Goal: Transaction & Acquisition: Purchase product/service

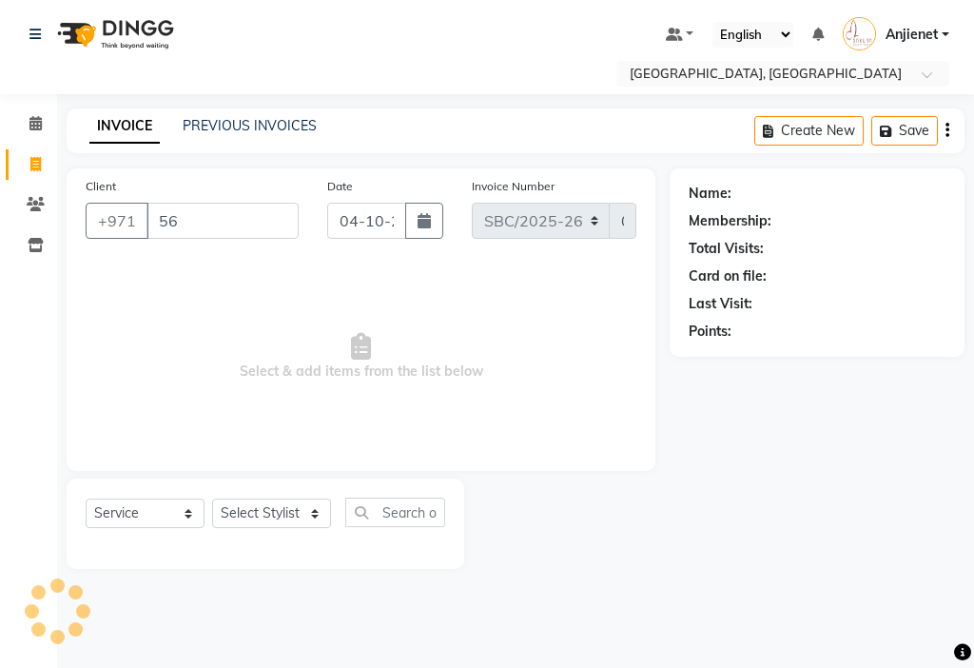
select select "service"
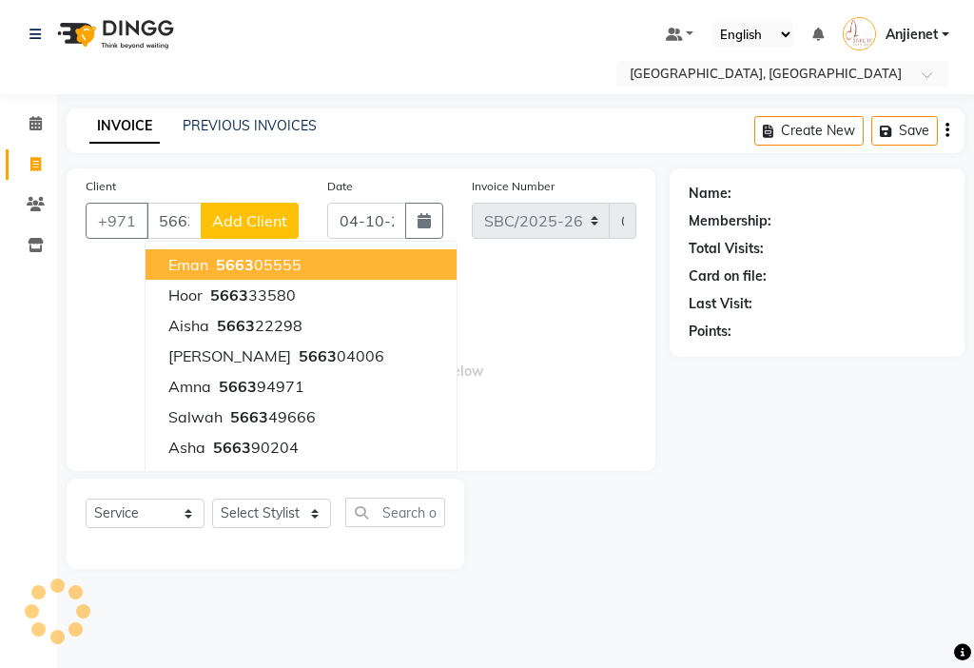
click at [465, 279] on span "Select & add items from the list below" at bounding box center [361, 356] width 551 height 190
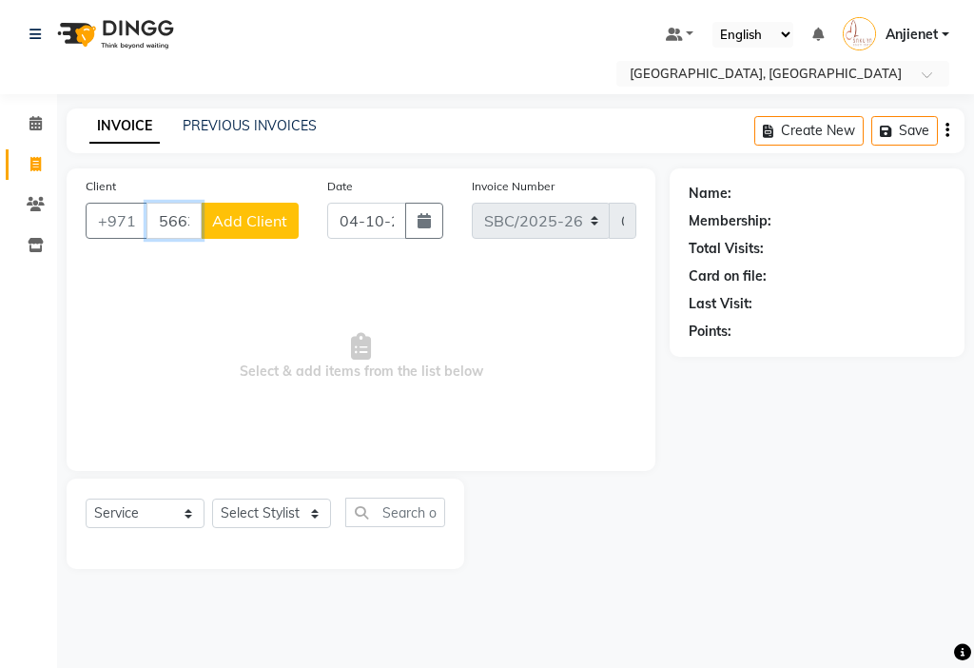
click at [171, 221] on input "5663" at bounding box center [173, 221] width 55 height 36
click at [272, 272] on span "5663902" at bounding box center [246, 264] width 67 height 19
type input "566390204"
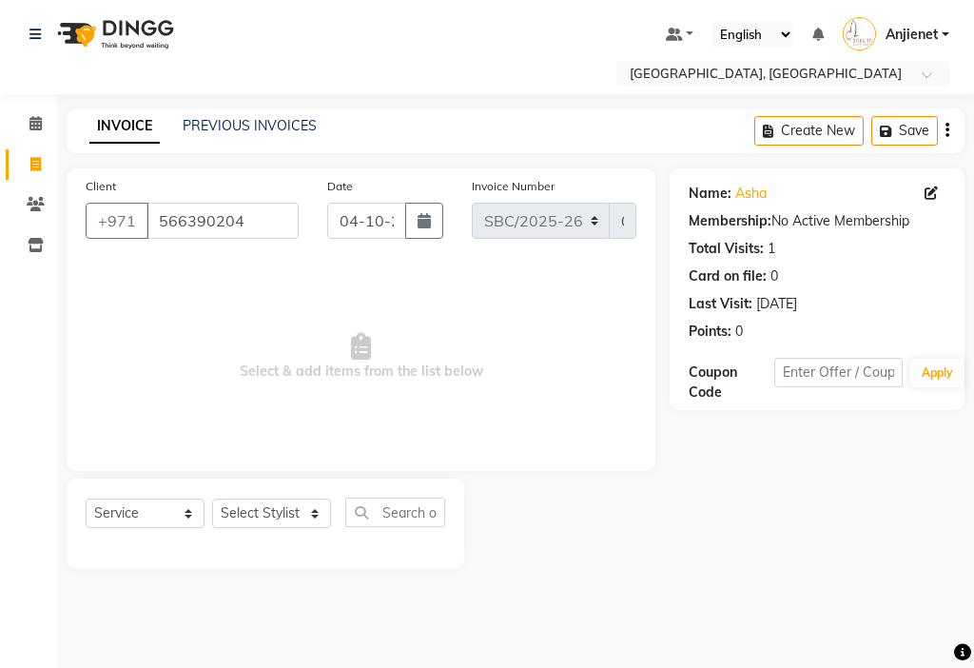
click at [924, 193] on icon at bounding box center [930, 192] width 13 height 13
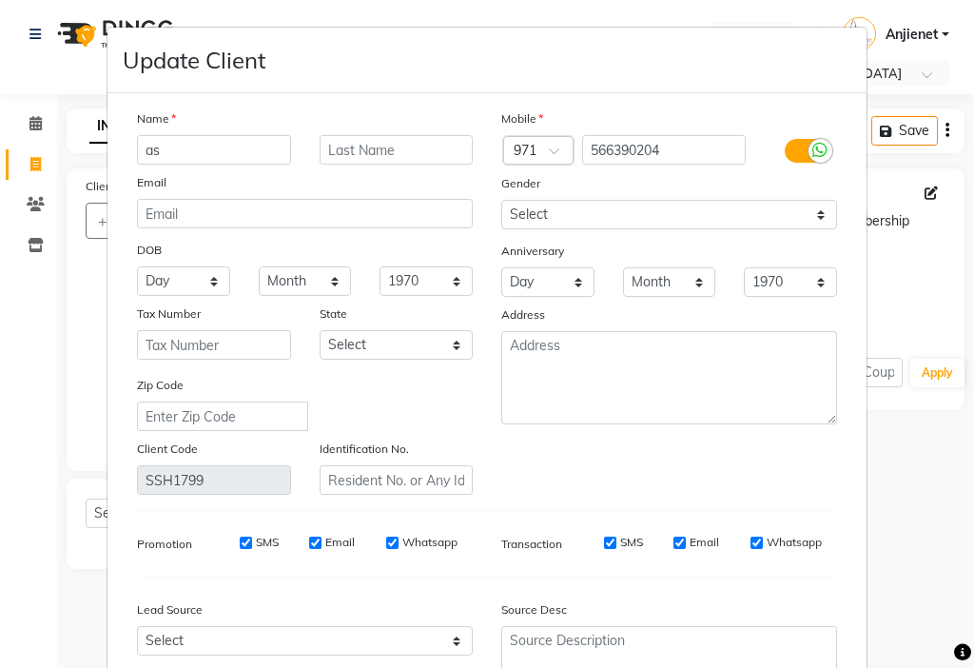
type input "a"
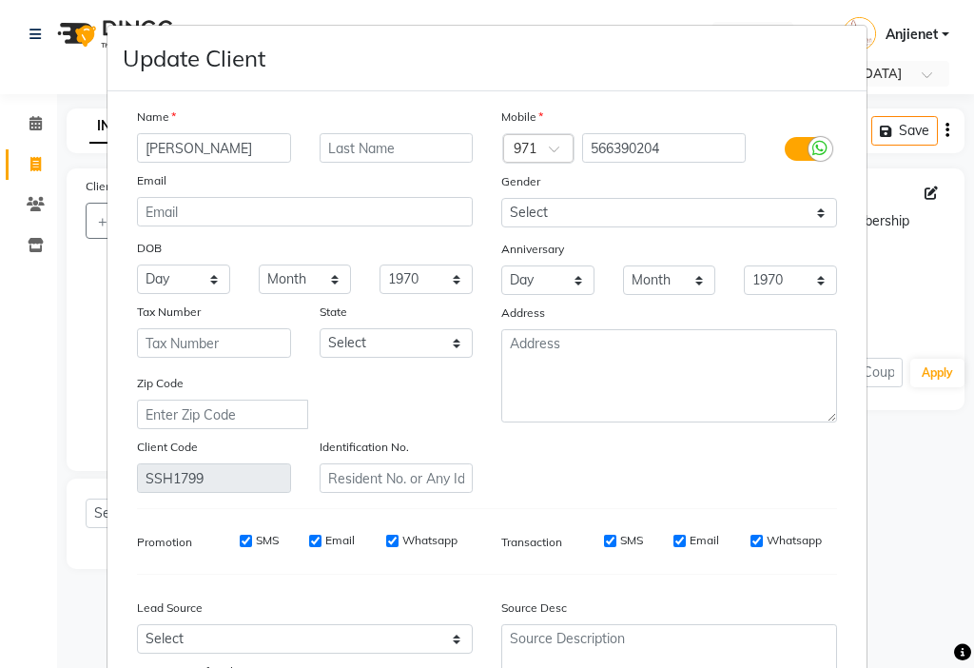
type input "[PERSON_NAME]"
click at [676, 222] on select "Select [DEMOGRAPHIC_DATA] [DEMOGRAPHIC_DATA] Other Prefer Not To Say" at bounding box center [669, 212] width 336 height 29
select select "[DEMOGRAPHIC_DATA]"
click at [501, 198] on select "Select [DEMOGRAPHIC_DATA] [DEMOGRAPHIC_DATA] Other Prefer Not To Say" at bounding box center [669, 212] width 336 height 29
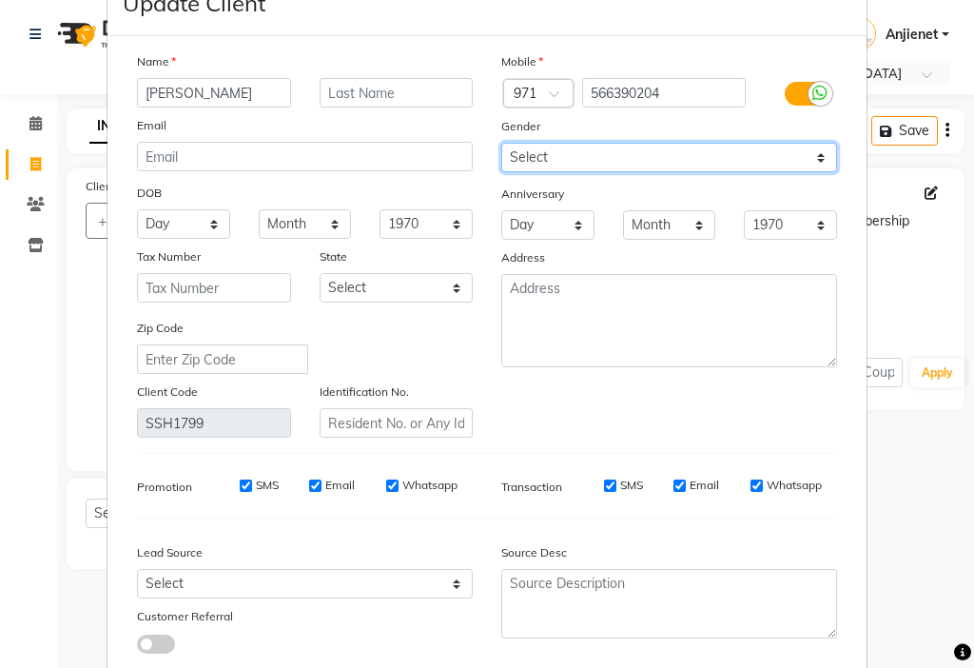
scroll to position [176, 0]
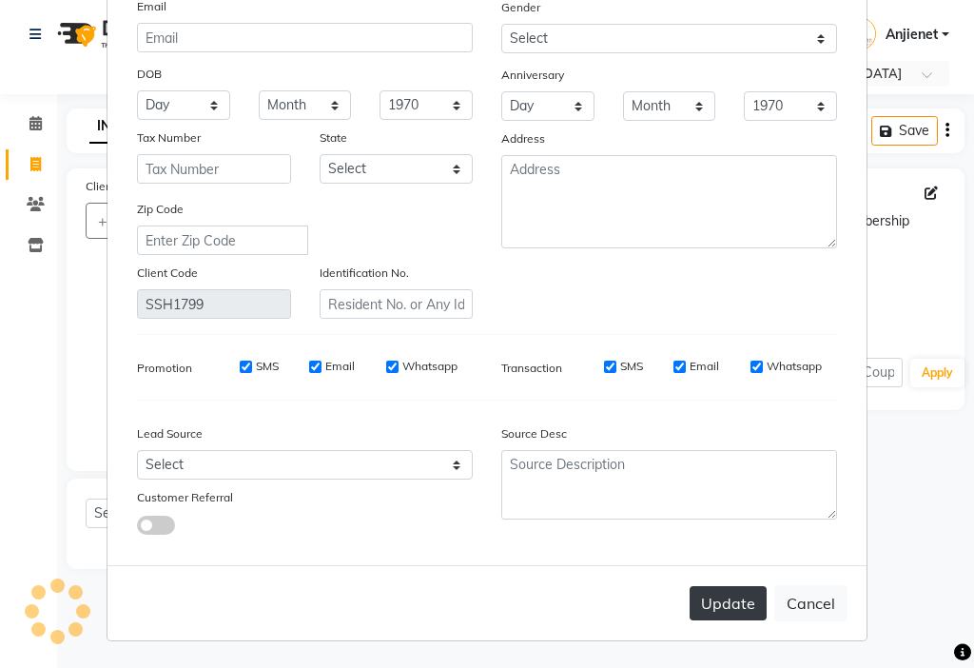
click at [718, 600] on button "Update" at bounding box center [727, 603] width 77 height 34
click at [723, 595] on button "Update" at bounding box center [727, 603] width 77 height 34
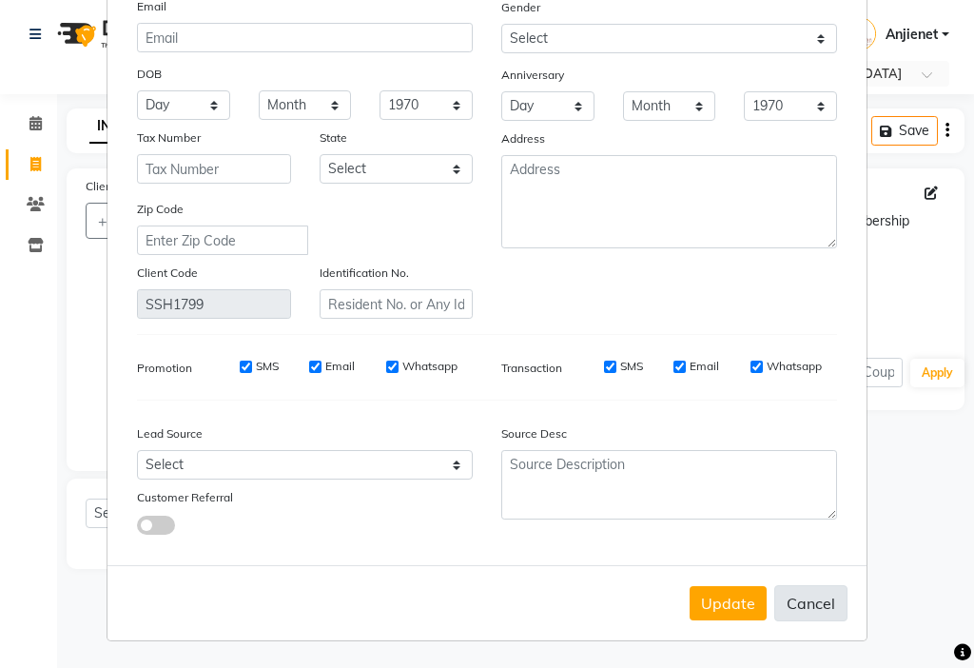
click at [802, 603] on button "Cancel" at bounding box center [810, 603] width 73 height 36
select select
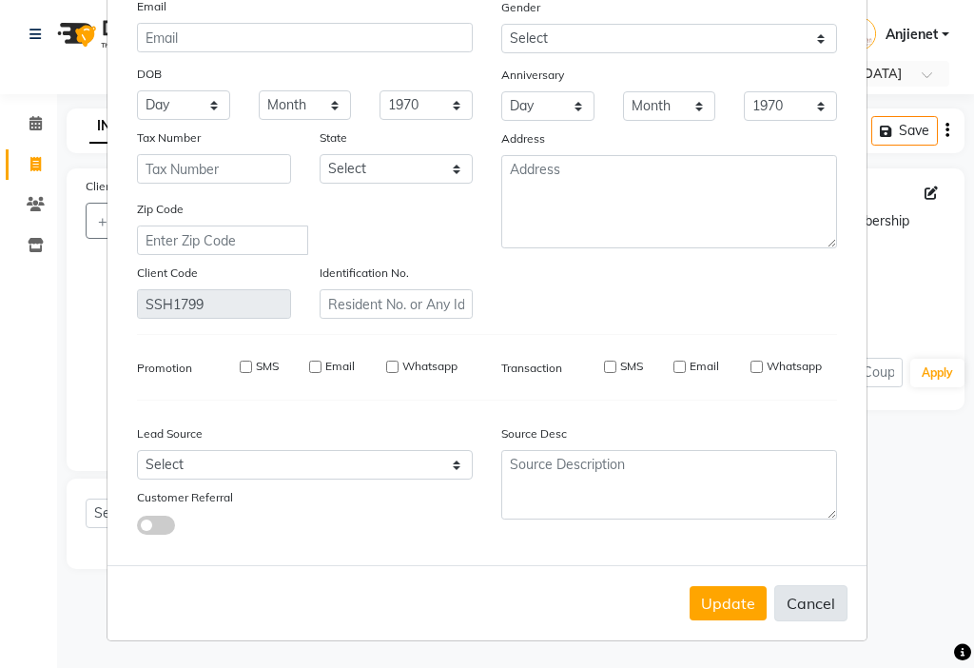
select select
checkbox input "false"
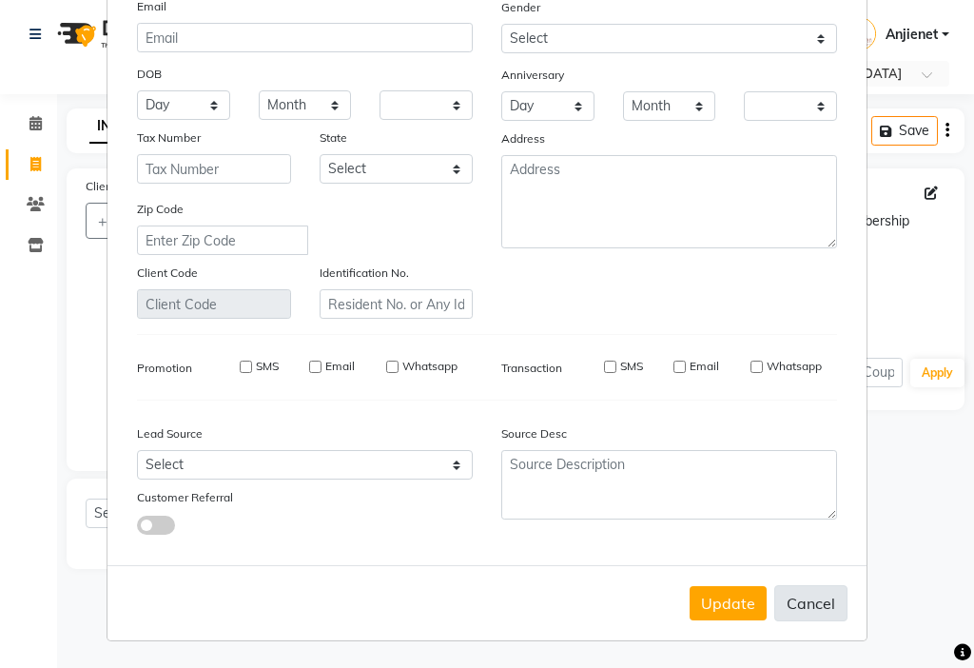
checkbox input "false"
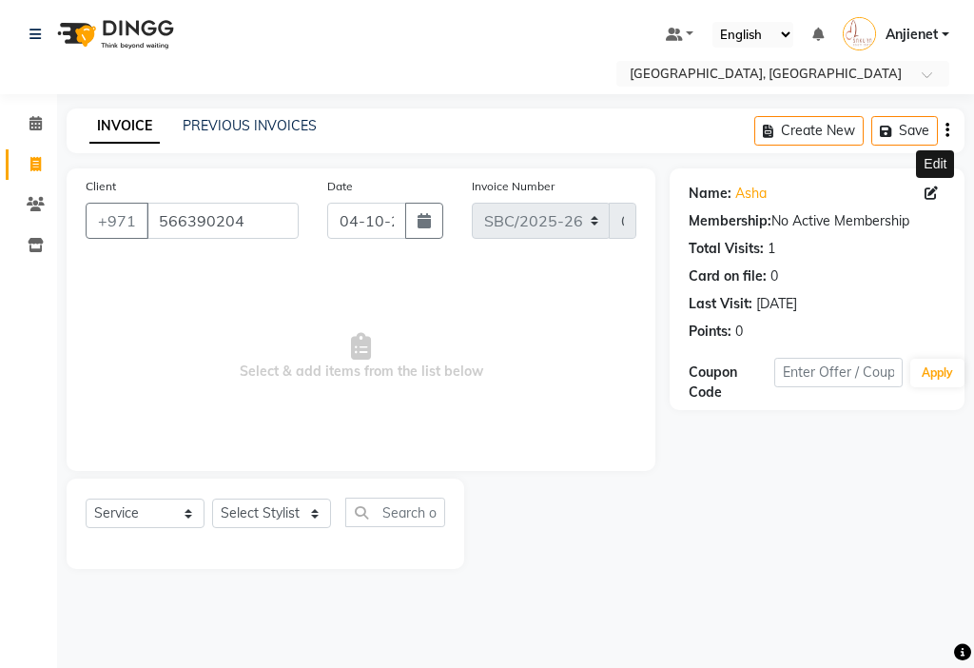
click at [928, 192] on icon at bounding box center [930, 192] width 13 height 13
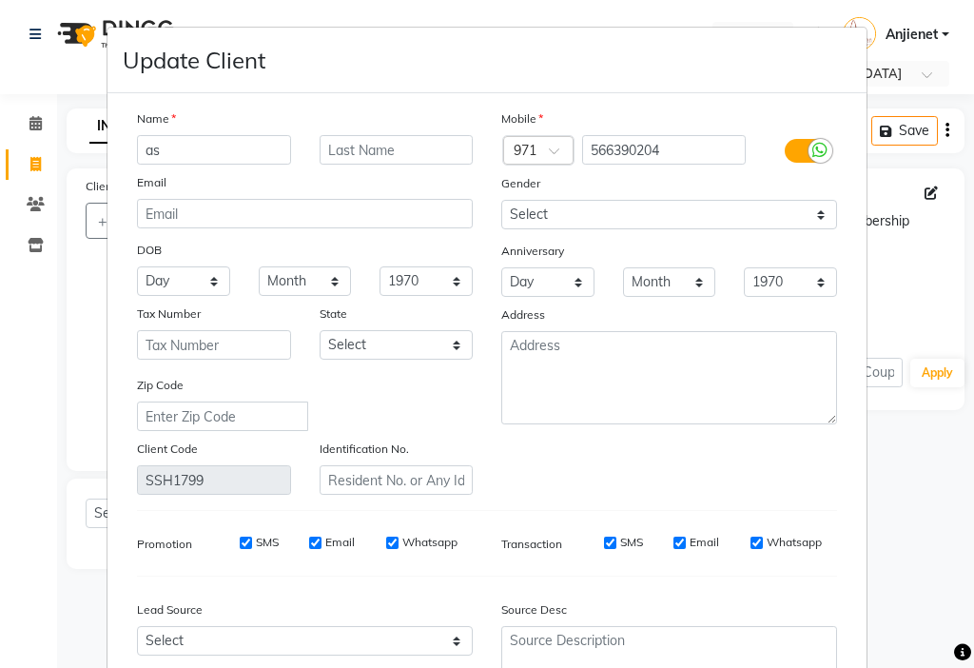
type input "a"
type input "[PERSON_NAME]"
click at [663, 213] on select "Select [DEMOGRAPHIC_DATA] [DEMOGRAPHIC_DATA] Other Prefer Not To Say" at bounding box center [669, 214] width 336 height 29
select select "[DEMOGRAPHIC_DATA]"
click at [501, 200] on select "Select [DEMOGRAPHIC_DATA] [DEMOGRAPHIC_DATA] Other Prefer Not To Say" at bounding box center [669, 214] width 336 height 29
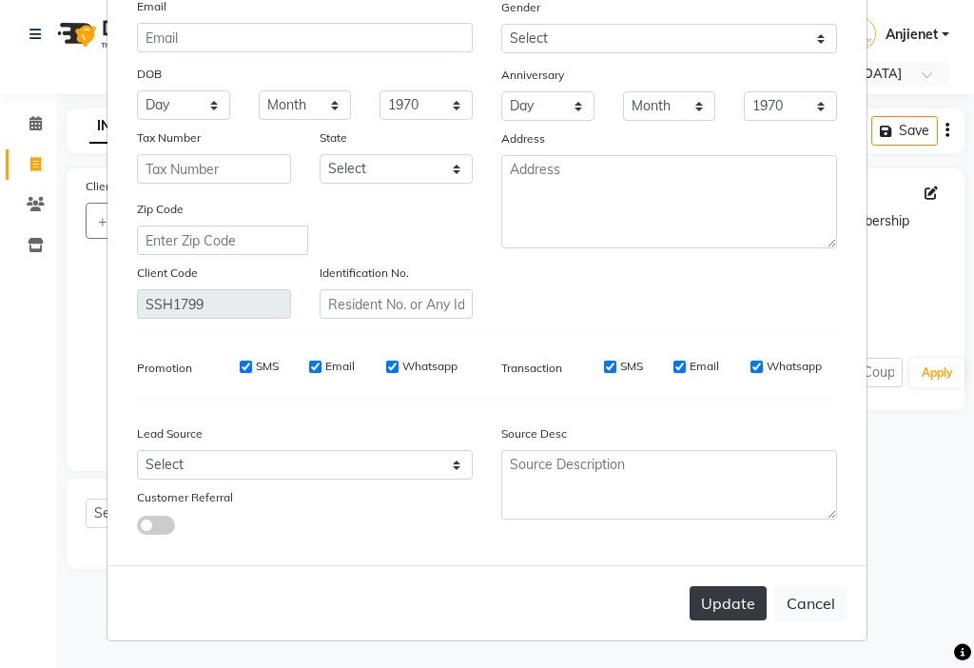
click at [718, 597] on button "Update" at bounding box center [727, 603] width 77 height 34
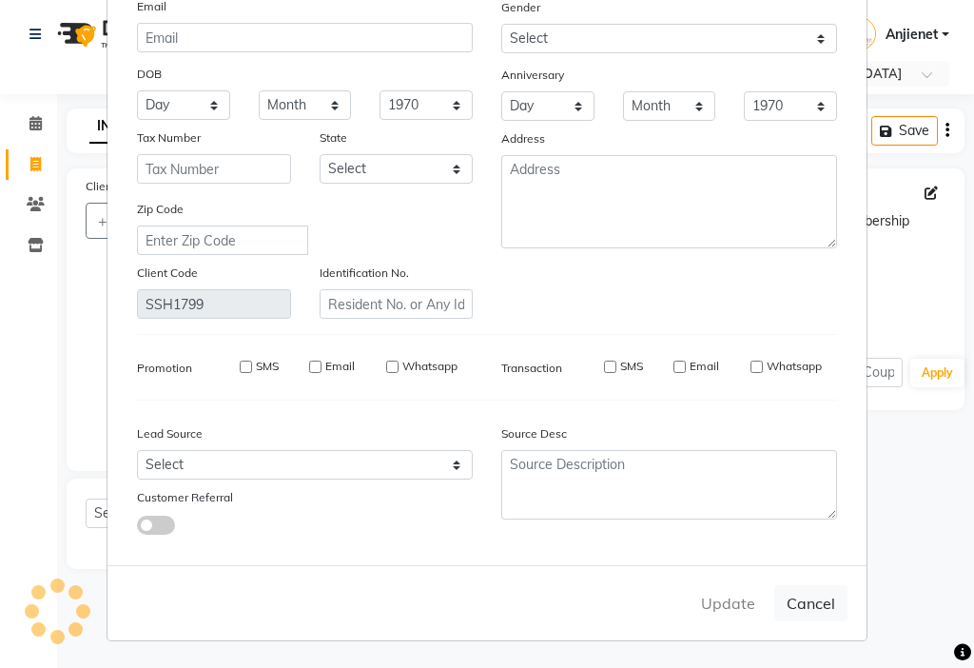
select select
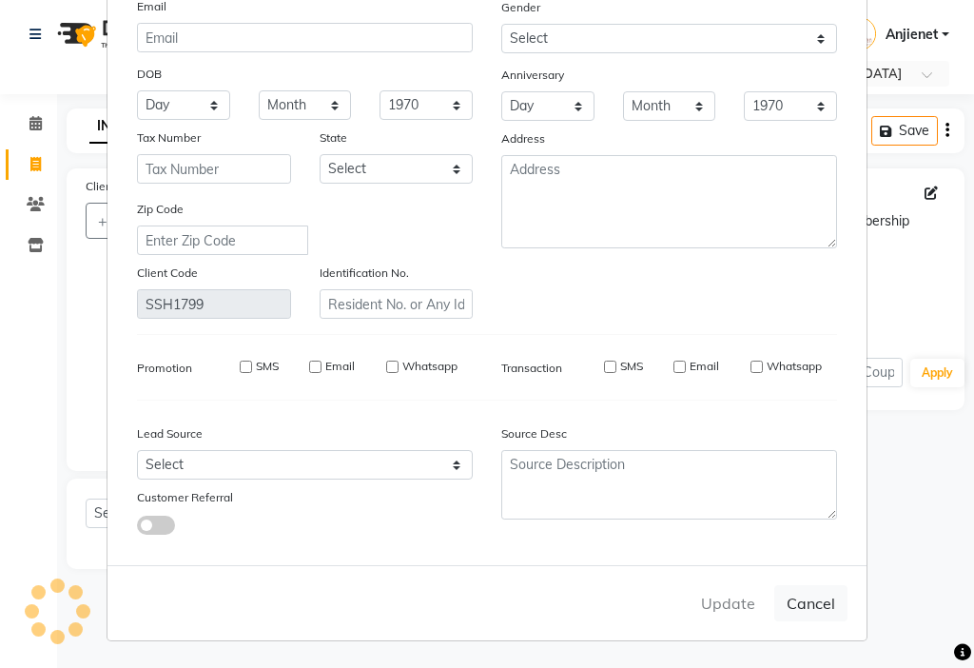
select select
checkbox input "false"
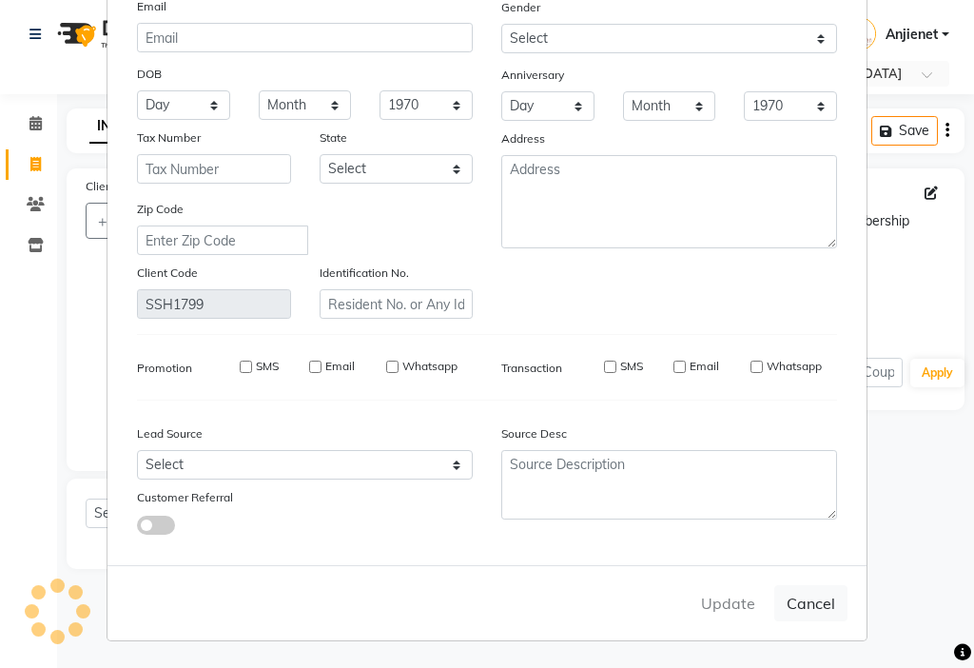
checkbox input "false"
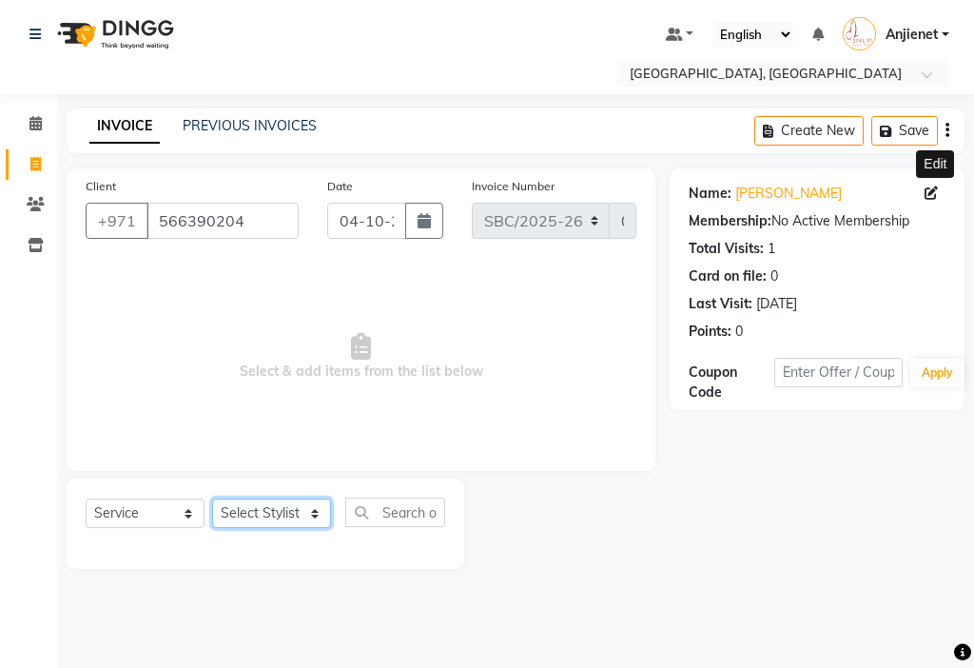
click at [261, 506] on select "Select Stylist Anjienet [PERSON_NAME] marry Mawieh [PERSON_NAME] [PERSON_NAME]" at bounding box center [271, 512] width 119 height 29
select select "49042"
click at [212, 498] on select "Select Stylist Anjienet [PERSON_NAME] marry Mawieh [PERSON_NAME] [PERSON_NAME]" at bounding box center [271, 512] width 119 height 29
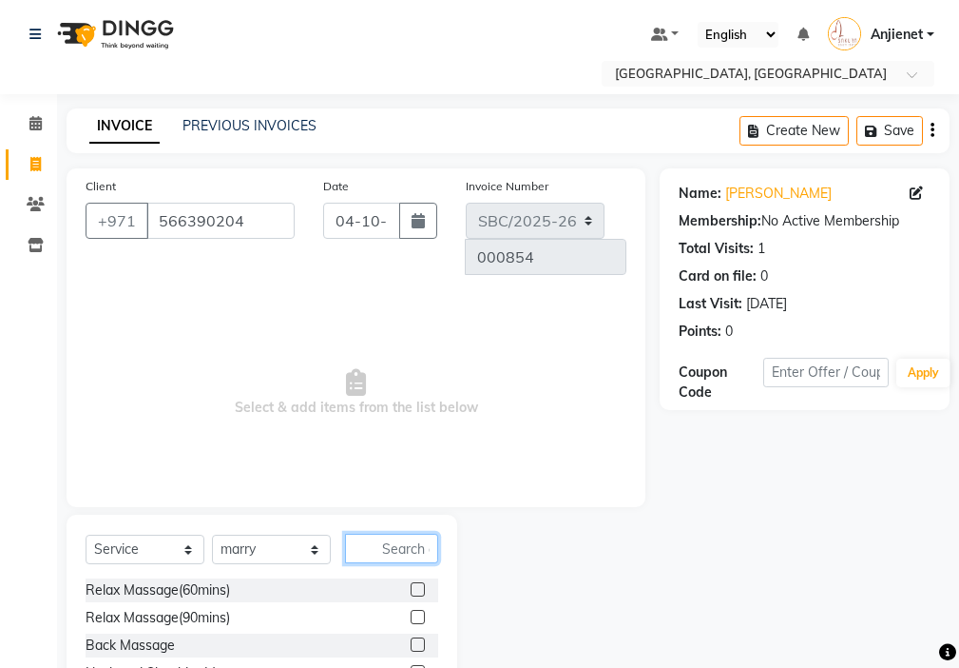
click at [414, 533] on input "text" at bounding box center [391, 547] width 93 height 29
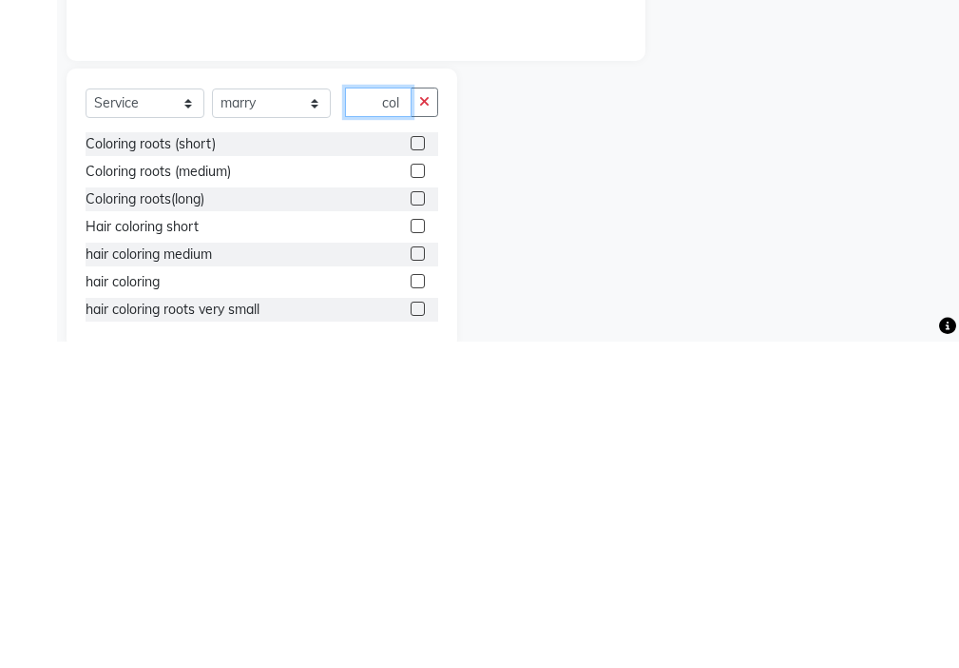
scroll to position [0, 0]
type input "c"
type input "eye"
click at [411, 572] on label at bounding box center [418, 579] width 14 height 14
click at [411, 574] on input "checkbox" at bounding box center [417, 580] width 12 height 12
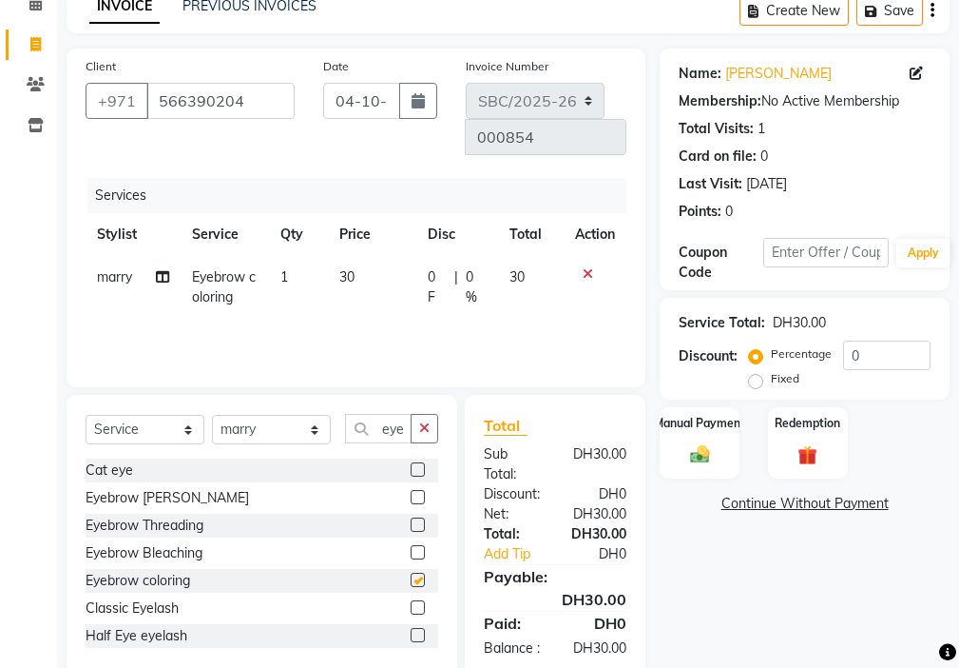
checkbox input "false"
click at [411, 545] on label at bounding box center [418, 552] width 14 height 14
click at [411, 547] on input "checkbox" at bounding box center [417, 553] width 12 height 12
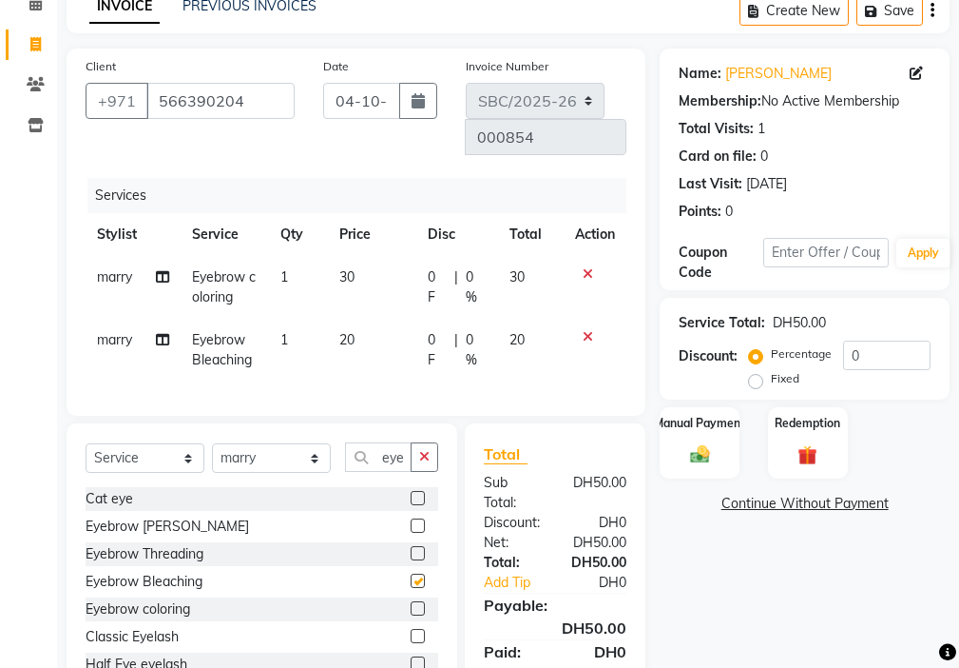
checkbox input "false"
click at [588, 267] on icon at bounding box center [588, 273] width 10 height 13
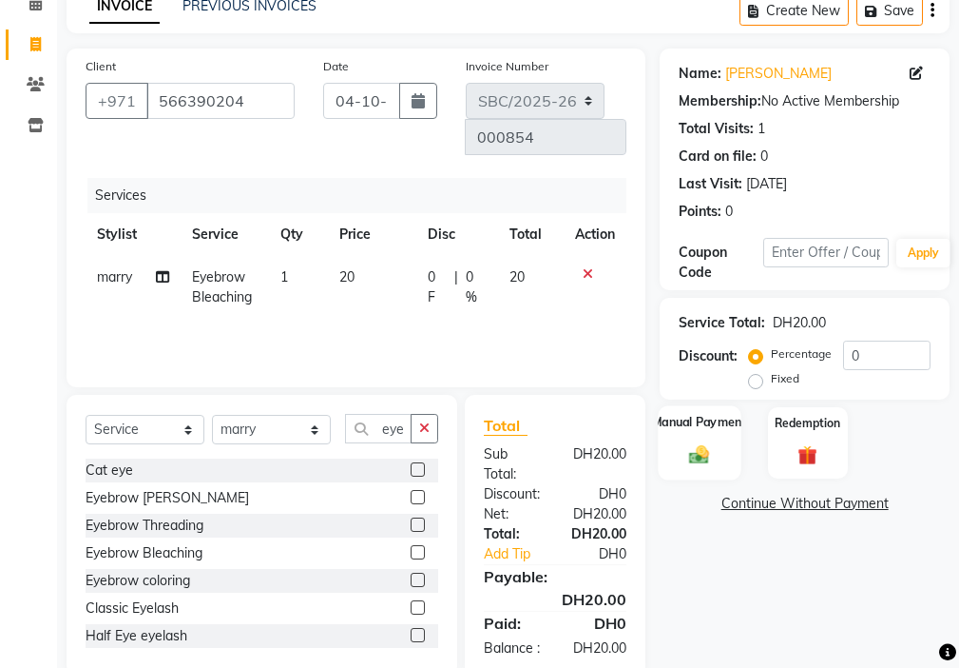
click at [711, 450] on img at bounding box center [700, 454] width 32 height 23
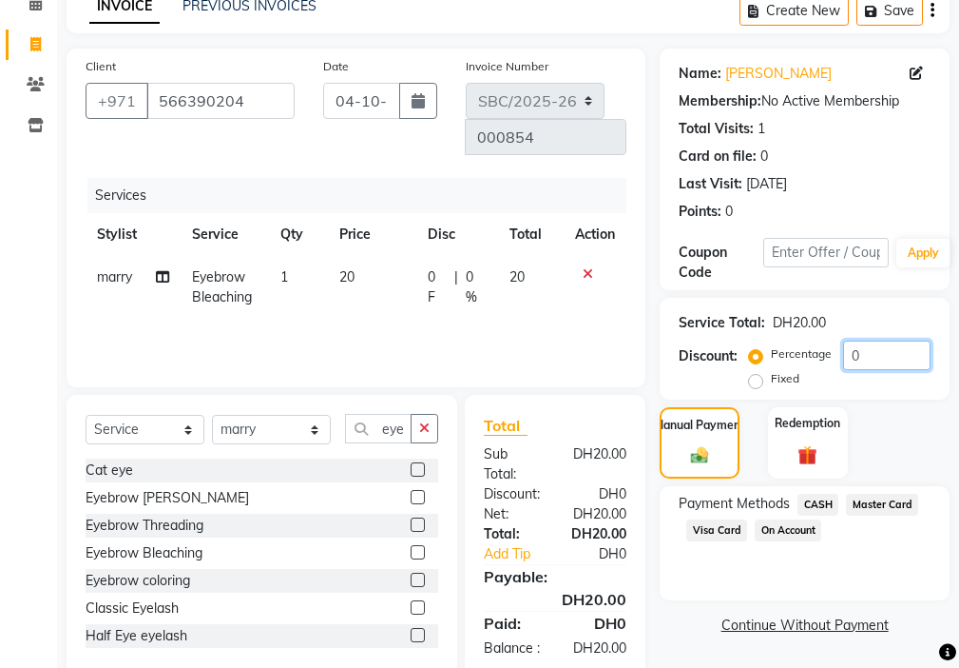
click at [862, 342] on input "0" at bounding box center [886, 354] width 87 height 29
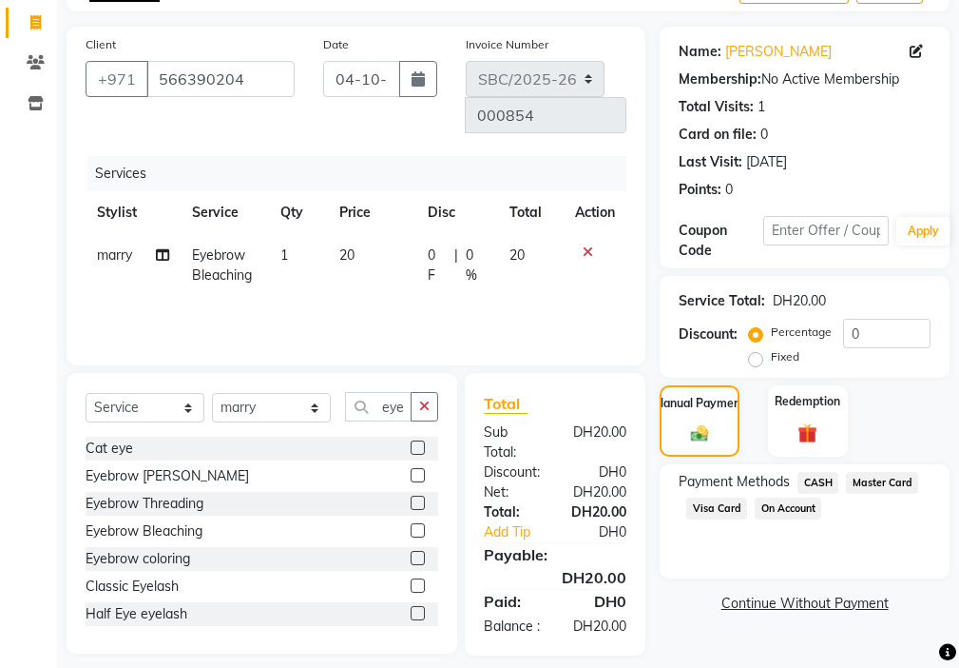
click at [722, 508] on span "Visa Card" at bounding box center [717, 508] width 61 height 22
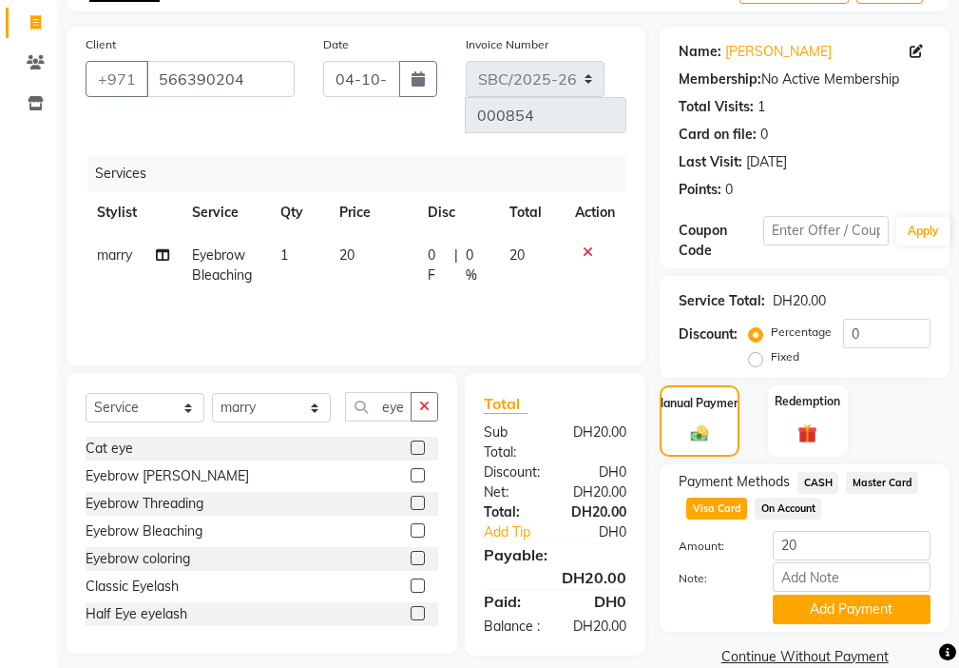
scroll to position [173, 0]
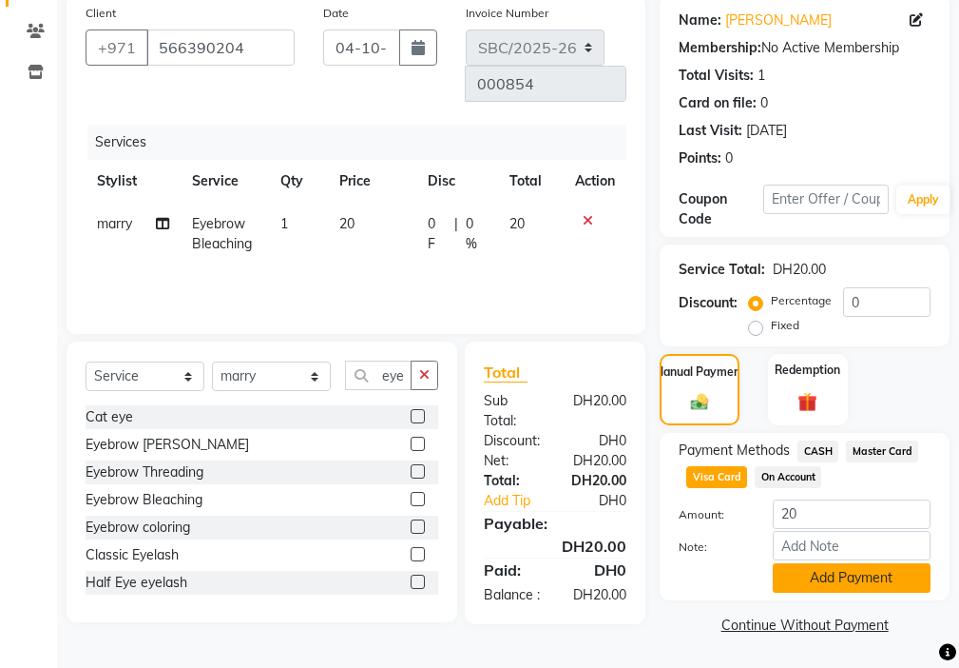
click at [826, 581] on button "Add Payment" at bounding box center [852, 577] width 158 height 29
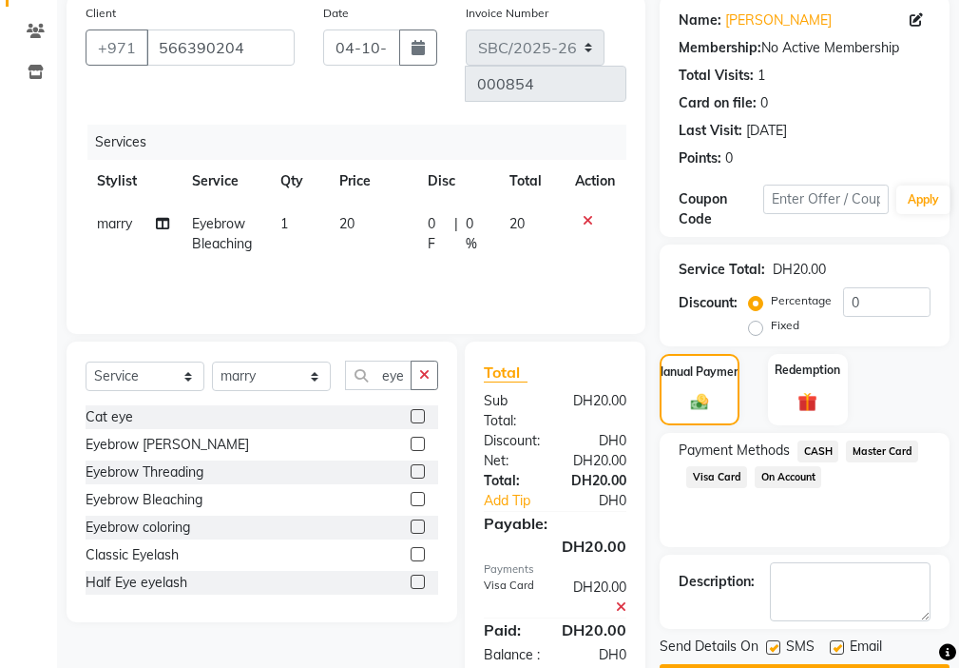
scroll to position [227, 0]
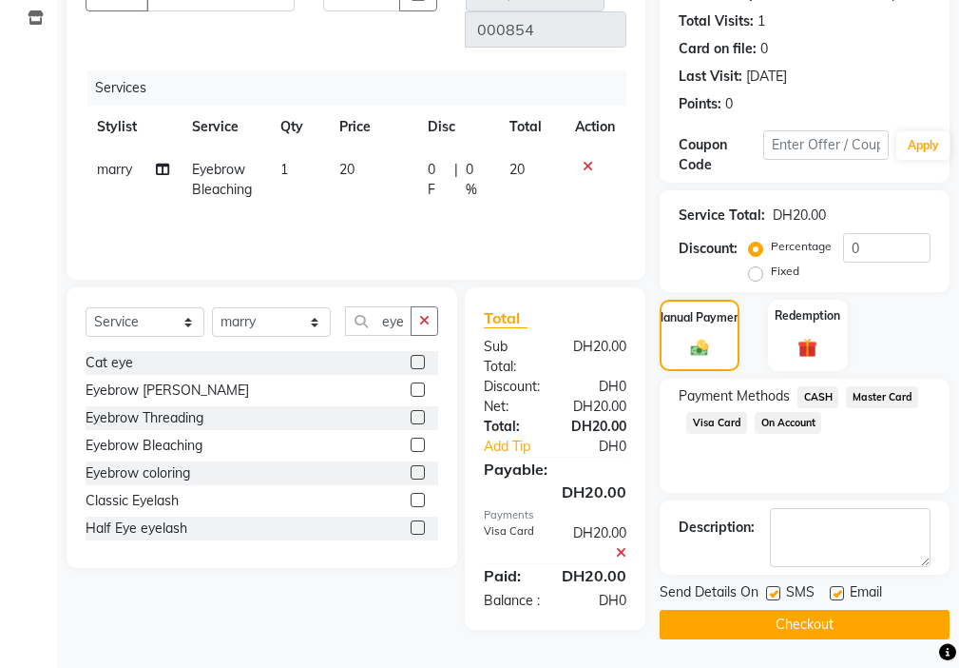
click at [775, 592] on label at bounding box center [773, 593] width 14 height 14
click at [775, 592] on input "checkbox" at bounding box center [772, 594] width 12 height 12
checkbox input "false"
click at [832, 592] on label at bounding box center [837, 593] width 14 height 14
click at [832, 592] on input "checkbox" at bounding box center [836, 594] width 12 height 12
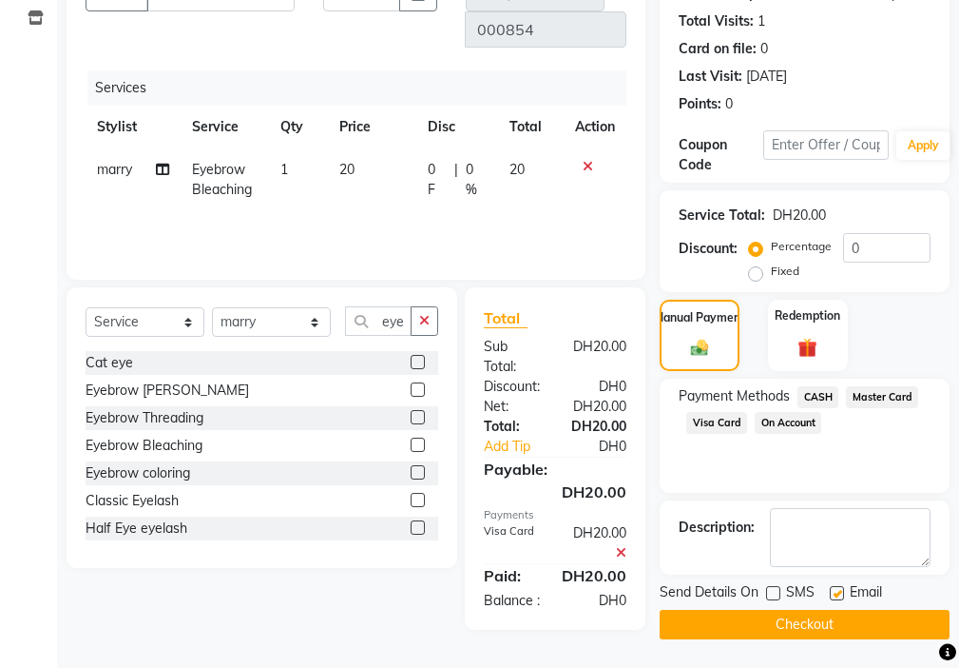
checkbox input "false"
click at [755, 617] on button "Checkout" at bounding box center [805, 624] width 290 height 29
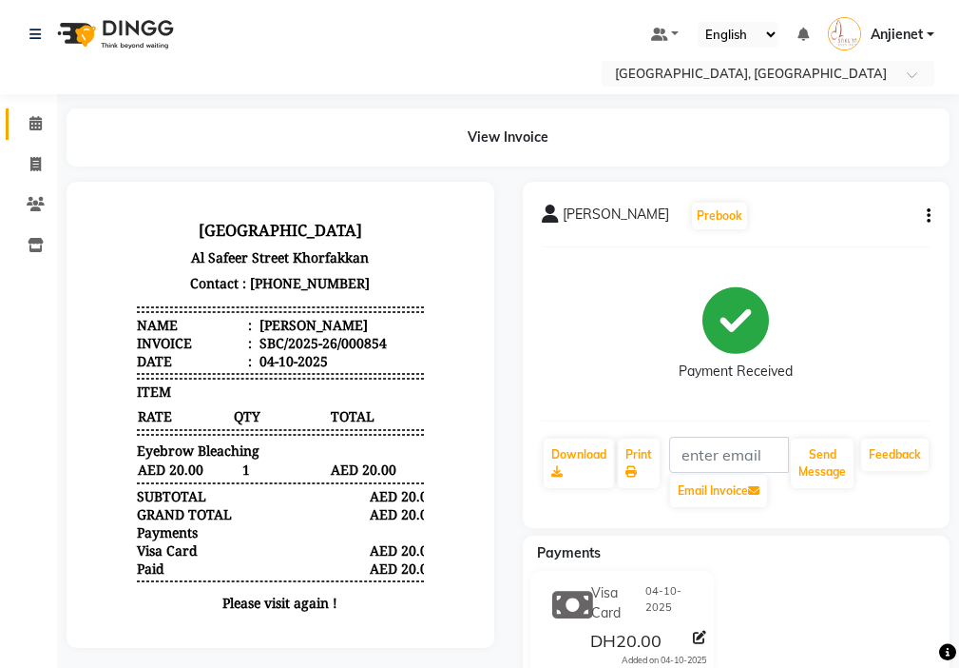
click at [48, 124] on span at bounding box center [35, 124] width 33 height 22
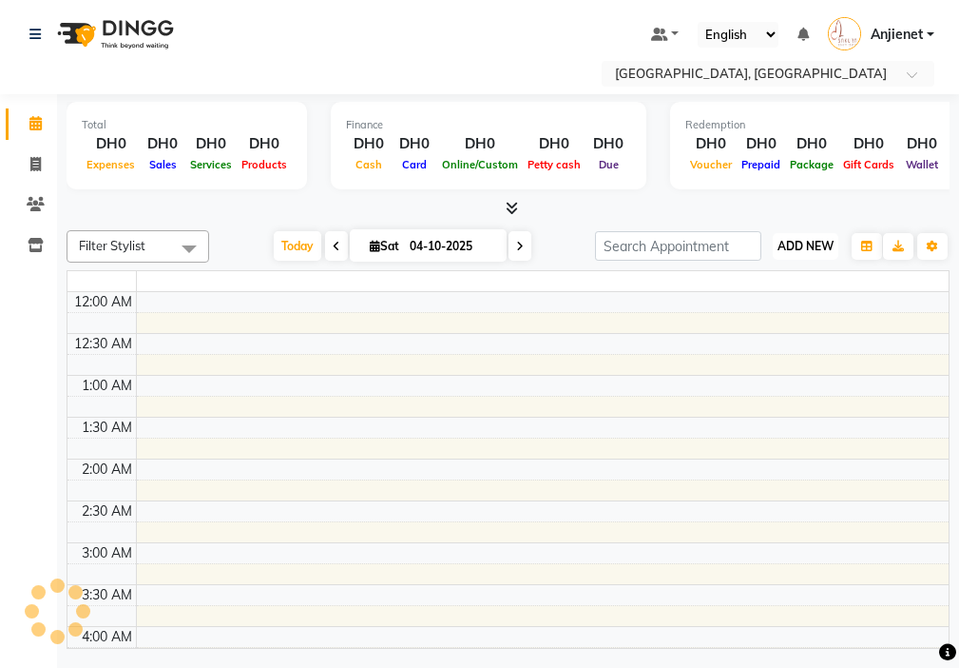
click at [823, 244] on span "ADD NEW" at bounding box center [806, 246] width 56 height 14
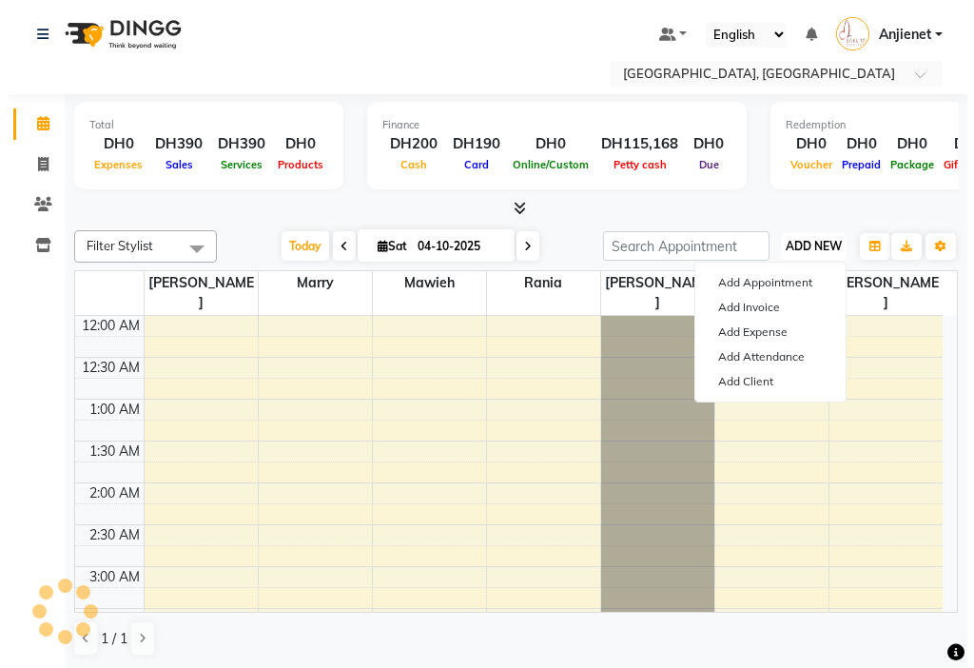
scroll to position [503, 0]
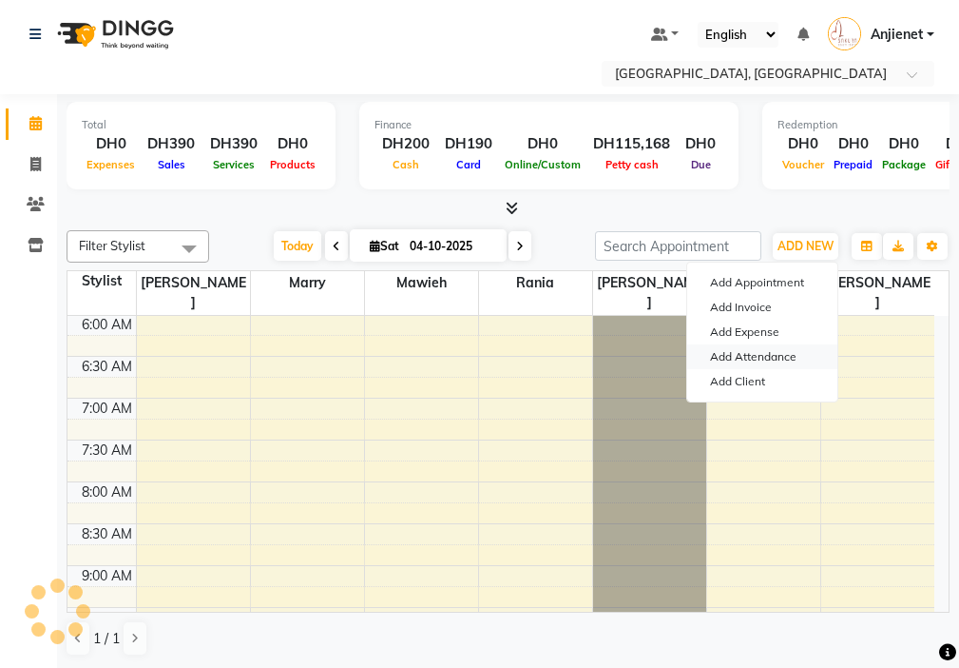
click at [787, 359] on link "Add Attendance" at bounding box center [763, 356] width 150 height 25
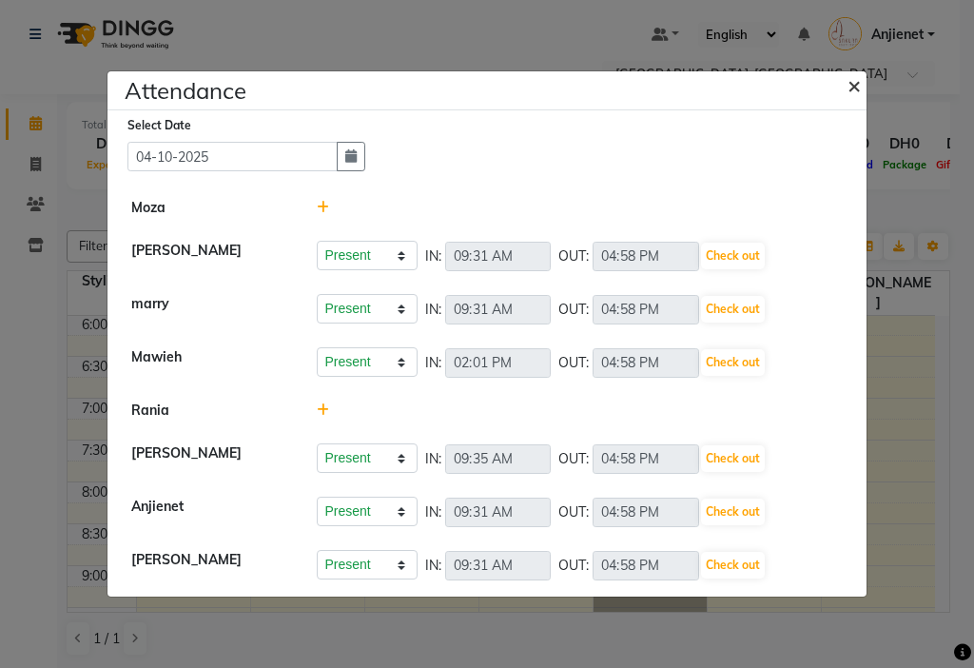
click at [851, 101] on button "×" at bounding box center [856, 84] width 48 height 53
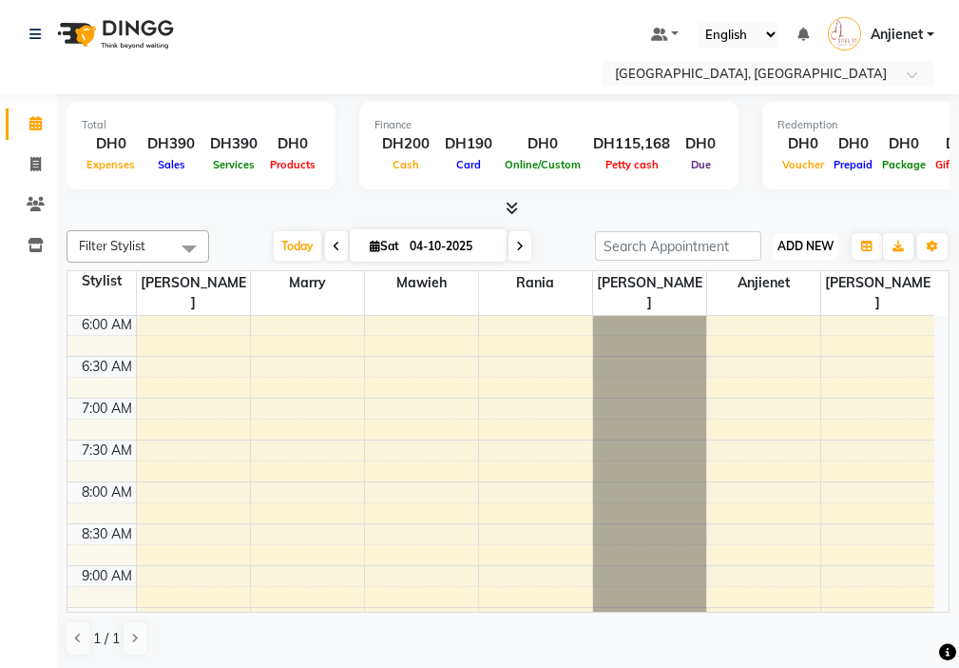
click at [812, 242] on span "ADD NEW" at bounding box center [806, 246] width 56 height 14
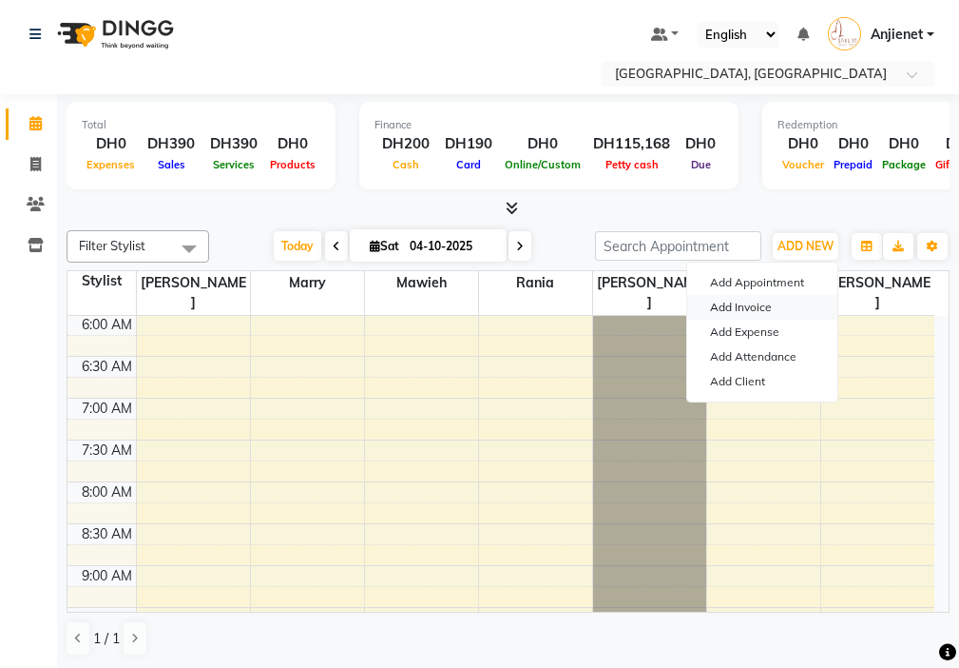
click at [779, 311] on link "Add Invoice" at bounding box center [763, 307] width 150 height 25
select select "service"
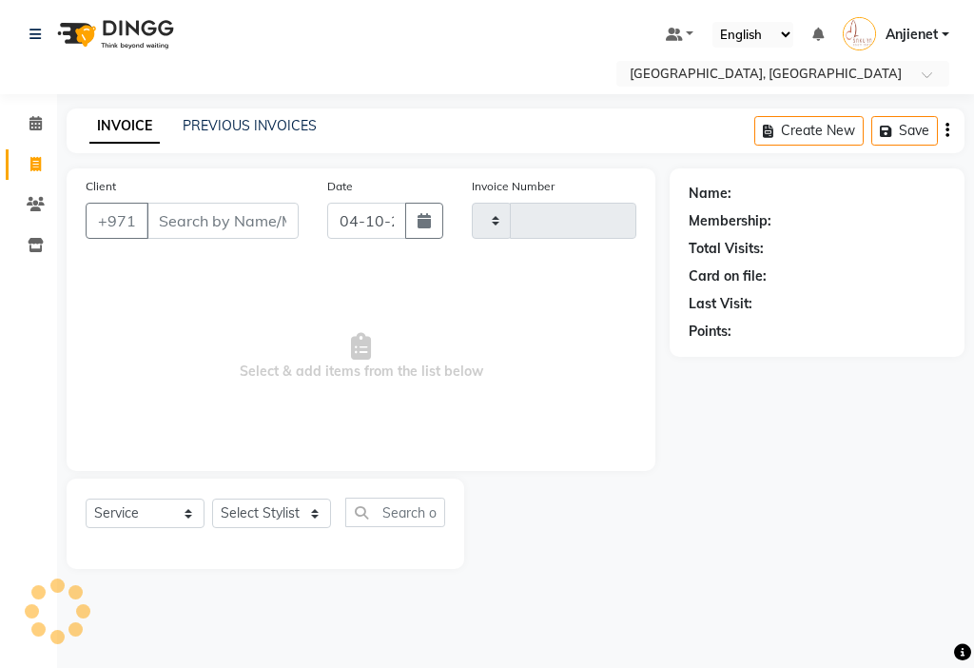
type input "000855"
select select "3691"
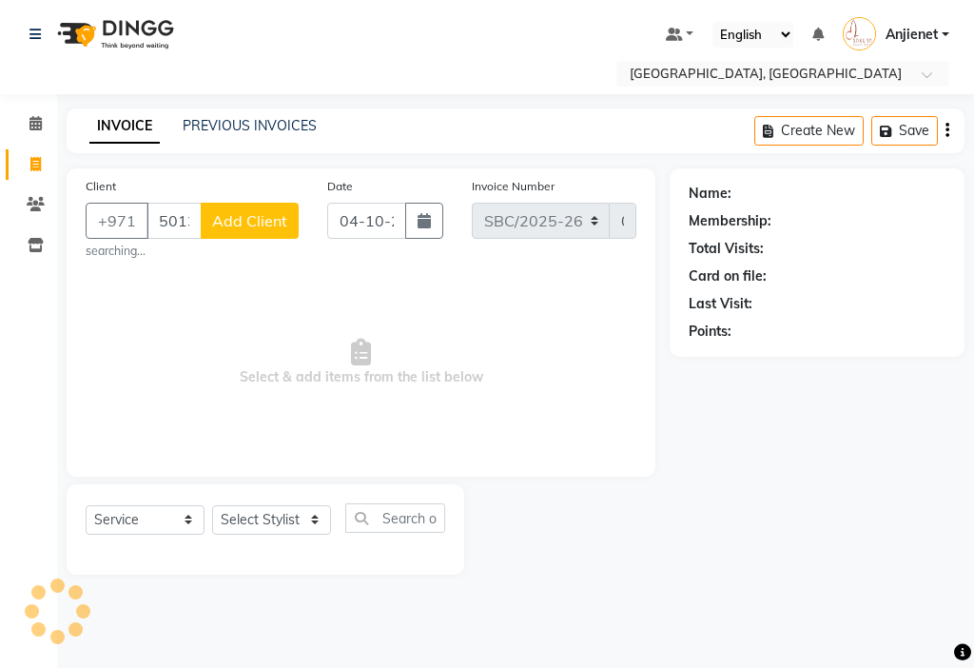
type input "501331525"
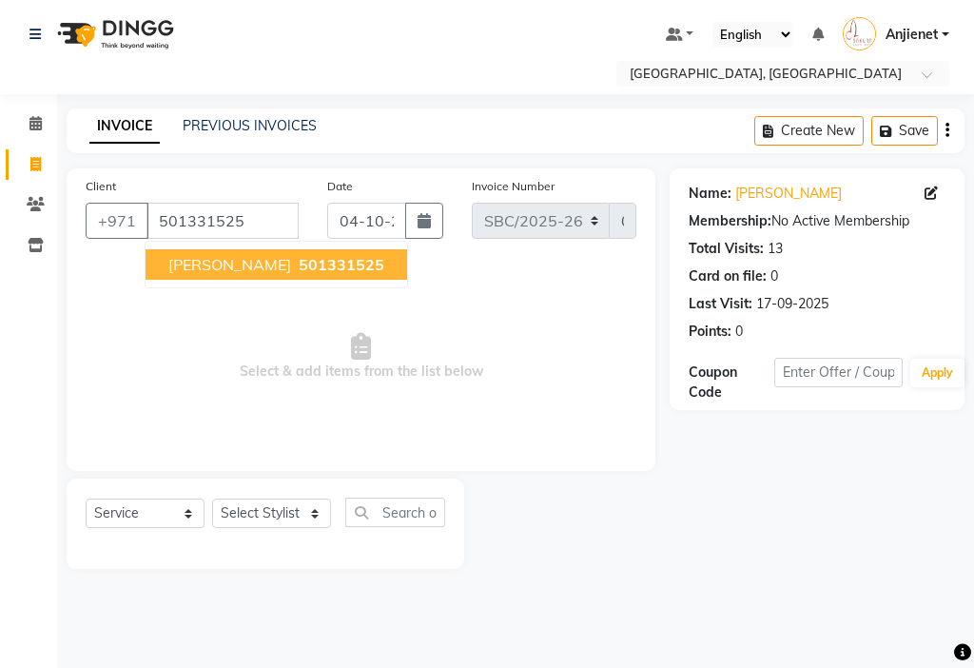
click at [299, 262] on span "501331525" at bounding box center [342, 264] width 86 height 19
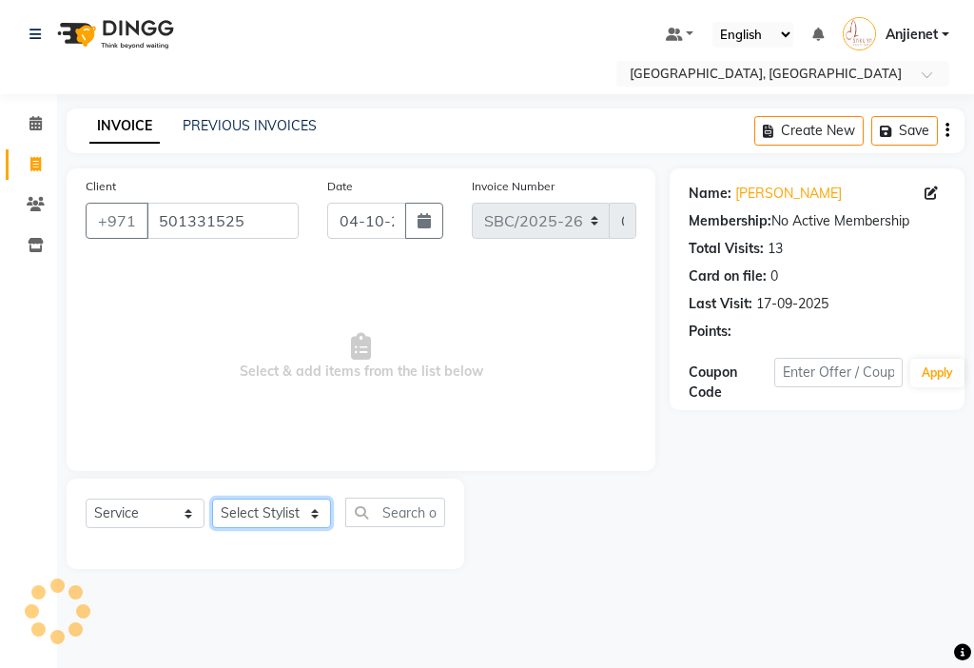
click at [277, 511] on select "Select Stylist Anjienet [PERSON_NAME] marry Mawieh [PERSON_NAME] [PERSON_NAME]" at bounding box center [271, 512] width 119 height 29
select select "18405"
click at [212, 498] on select "Select Stylist Anjienet [PERSON_NAME] marry Mawieh [PERSON_NAME] [PERSON_NAME]" at bounding box center [271, 512] width 119 height 29
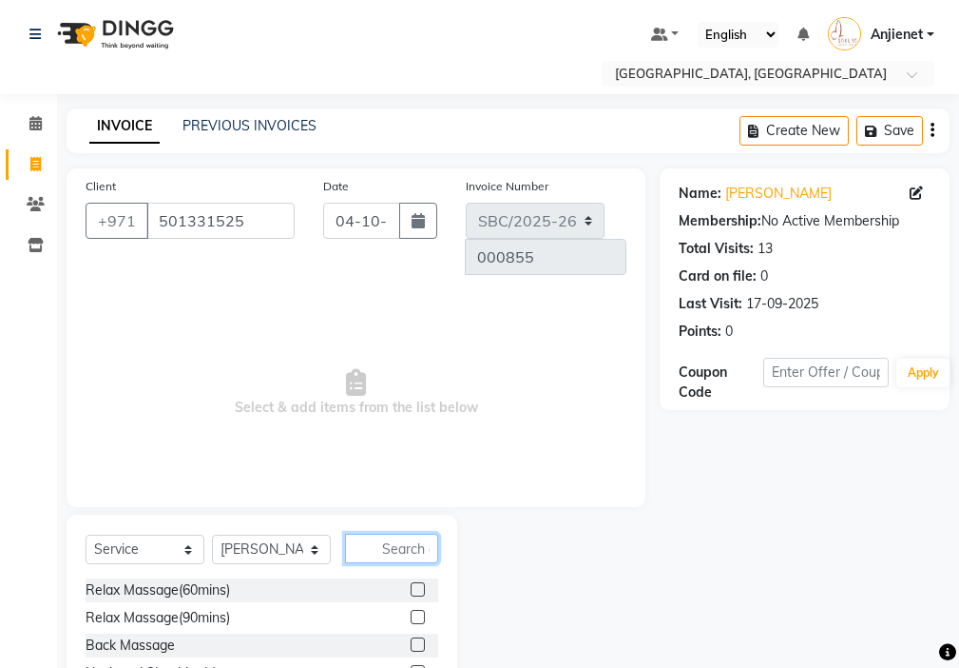
click at [409, 533] on input "text" at bounding box center [391, 547] width 93 height 29
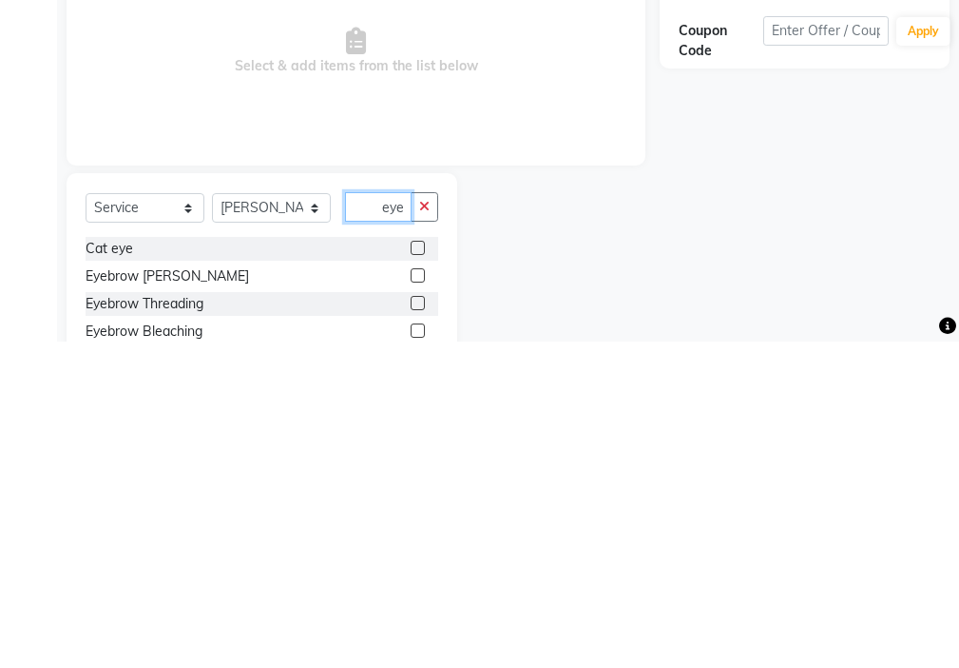
scroll to position [0, 7]
type input "eyeb"
click at [425, 567] on label at bounding box center [418, 574] width 14 height 14
click at [423, 569] on input "checkbox" at bounding box center [417, 575] width 12 height 12
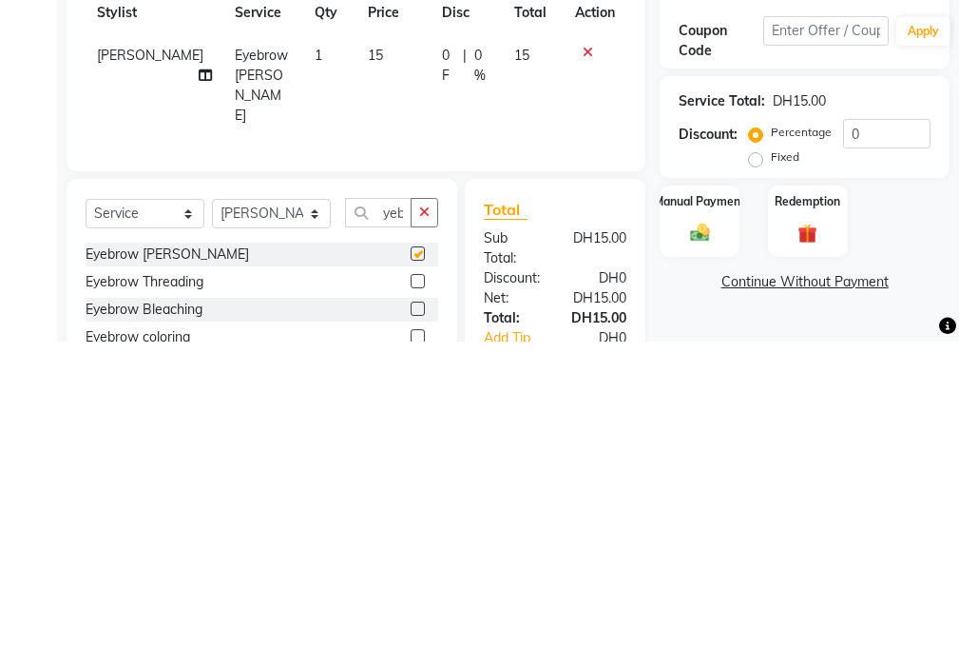
scroll to position [0, 0]
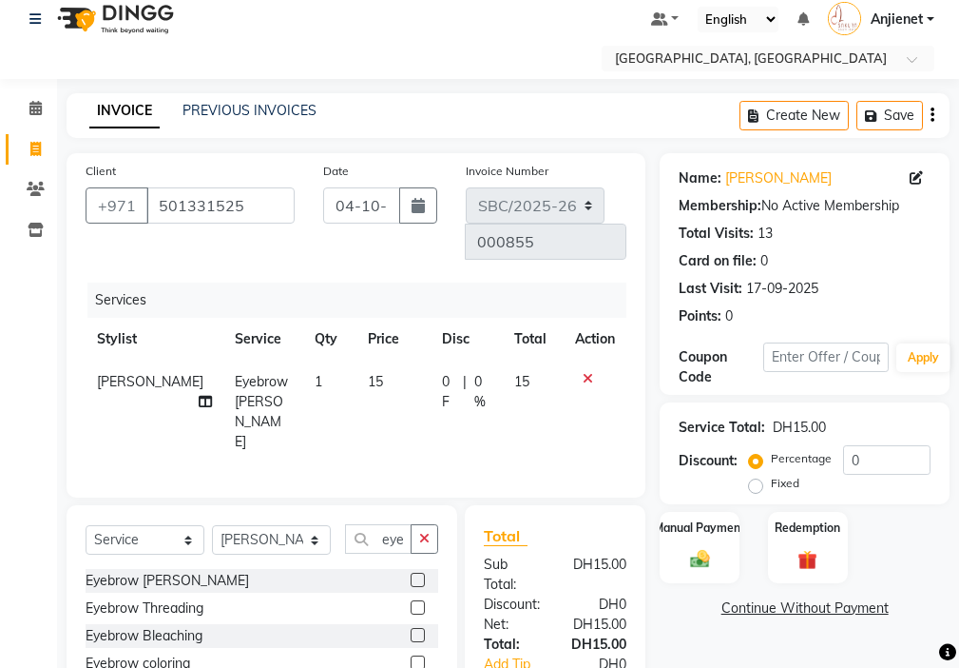
checkbox input "false"
click at [711, 557] on img at bounding box center [700, 559] width 32 height 23
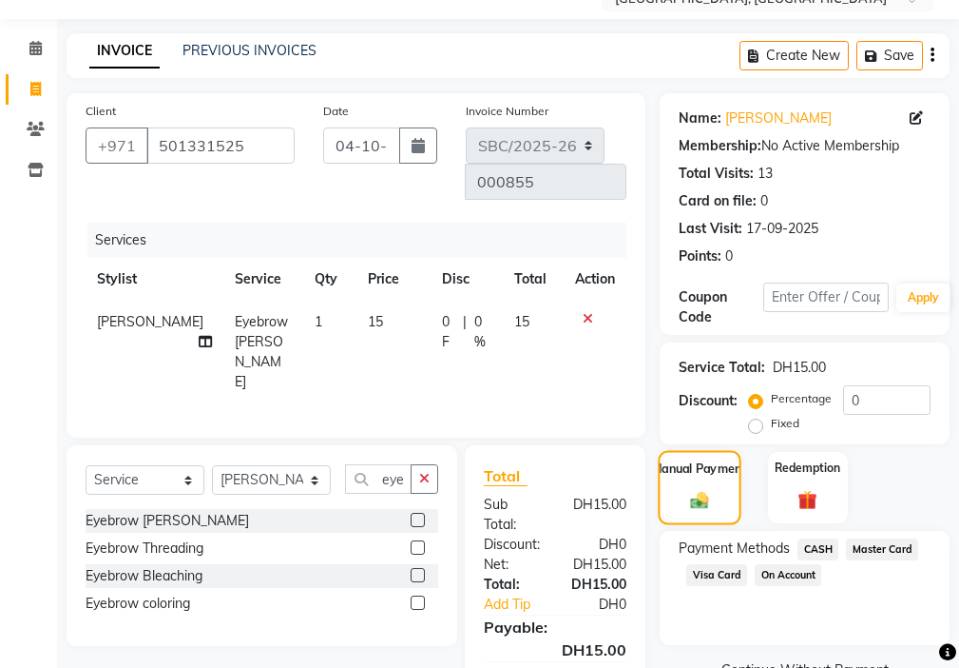
scroll to position [142, 0]
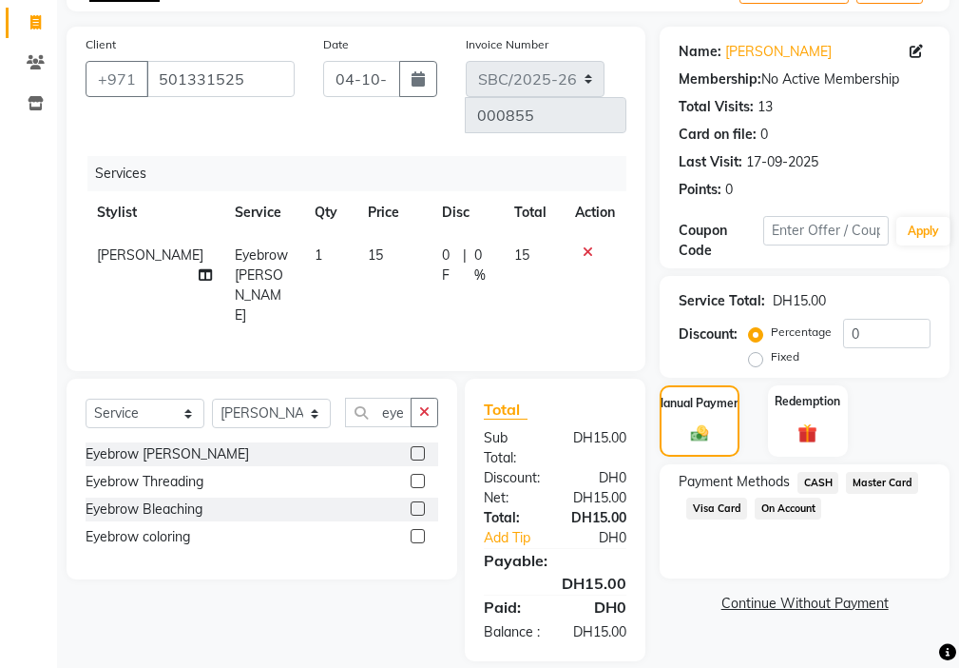
click at [725, 512] on span "Visa Card" at bounding box center [717, 508] width 61 height 22
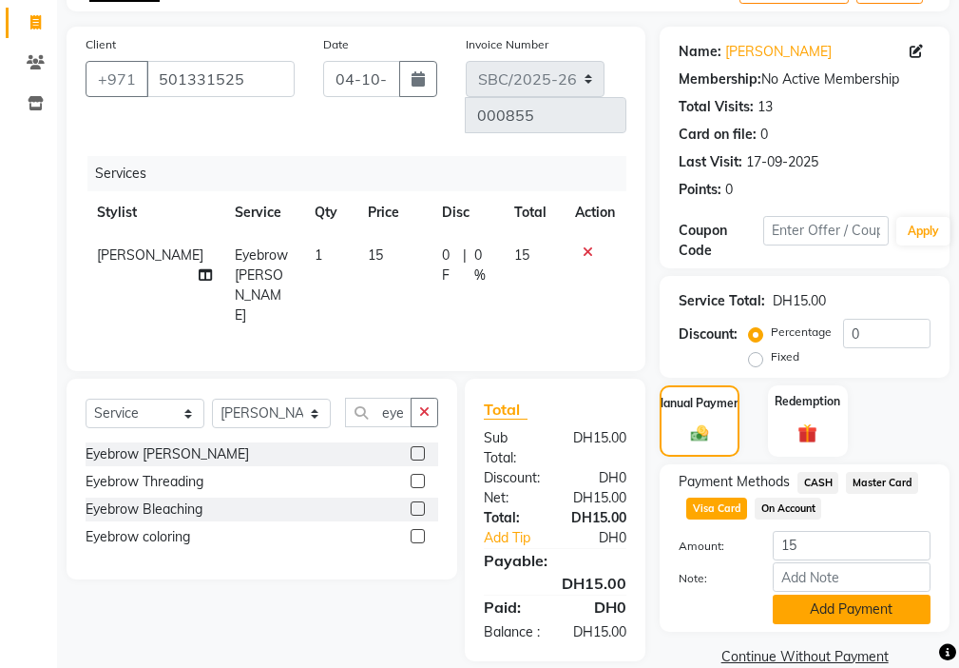
click at [877, 612] on button "Add Payment" at bounding box center [852, 608] width 158 height 29
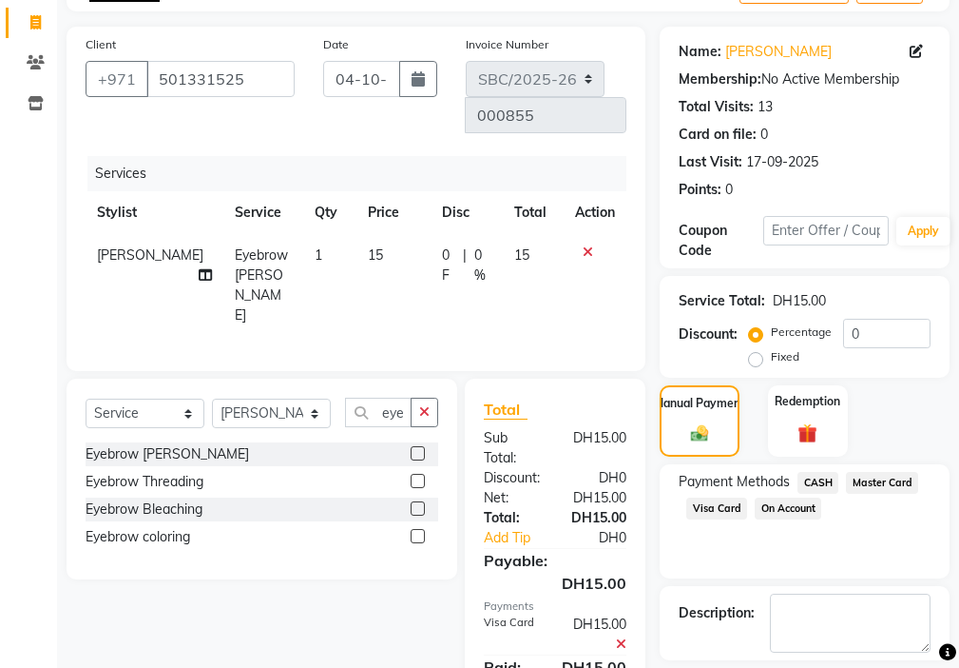
scroll to position [227, 0]
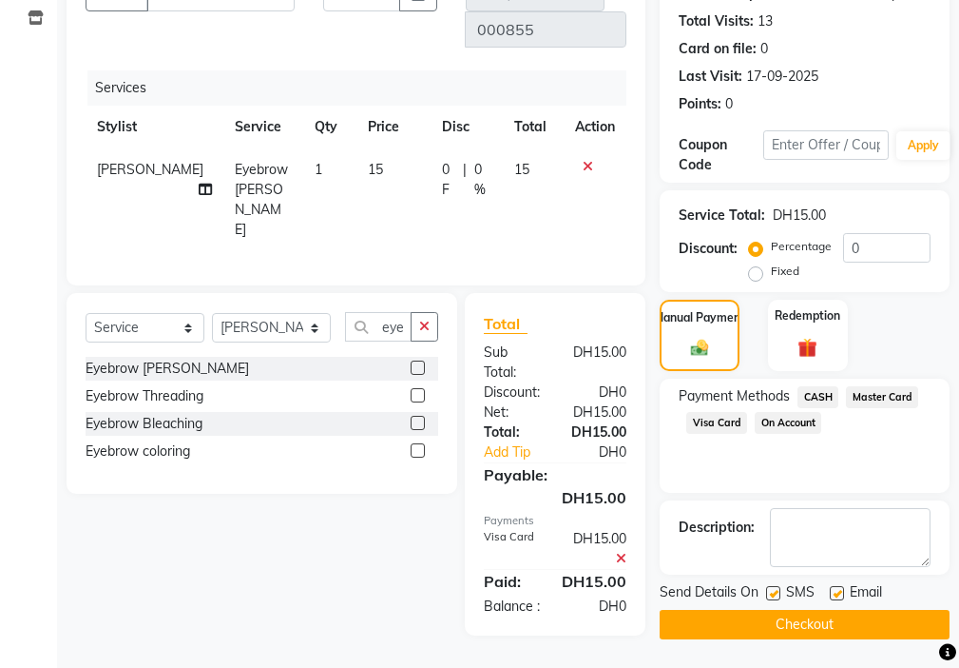
click at [775, 592] on label at bounding box center [773, 593] width 14 height 14
click at [775, 592] on input "checkbox" at bounding box center [772, 594] width 12 height 12
checkbox input "false"
click at [838, 592] on label at bounding box center [837, 593] width 14 height 14
click at [838, 592] on input "checkbox" at bounding box center [836, 594] width 12 height 12
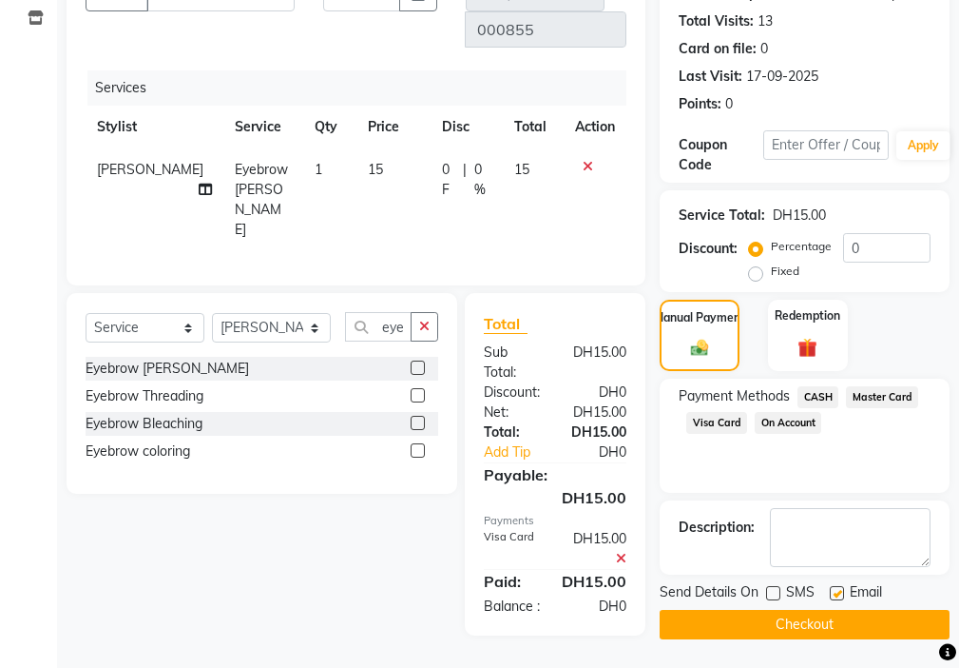
checkbox input "false"
click at [827, 622] on button "Checkout" at bounding box center [805, 624] width 290 height 29
